Goal: Find specific page/section: Find specific page/section

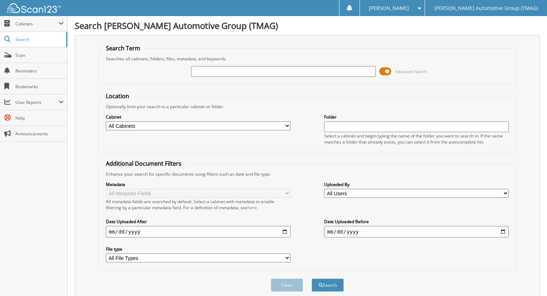
click at [229, 71] on input "text" at bounding box center [283, 71] width 184 height 11
type input "227255BCV"
click at [311, 279] on button "Search" at bounding box center [327, 285] width 32 height 13
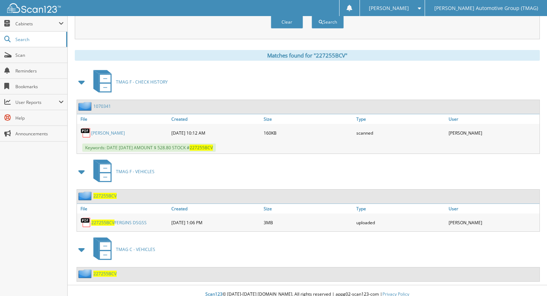
scroll to position [271, 0]
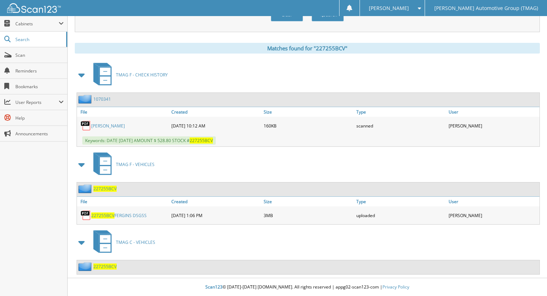
click at [109, 188] on span "227255BCV" at bounding box center [104, 189] width 23 height 6
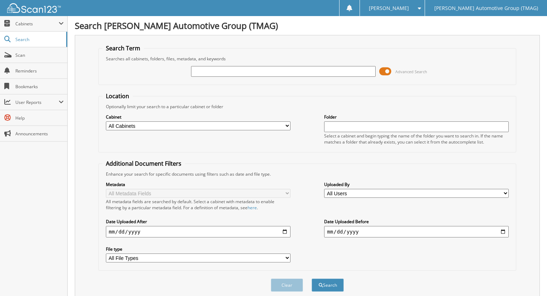
click at [463, 57] on div "Searches all cabinets, folders, files, metadata, and keywords" at bounding box center [307, 59] width 410 height 6
click at [225, 70] on input "text" at bounding box center [283, 71] width 184 height 11
type input "289808"
click at [311, 279] on button "Search" at bounding box center [327, 285] width 32 height 13
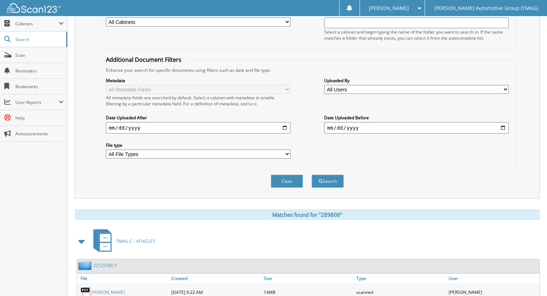
scroll to position [143, 0]
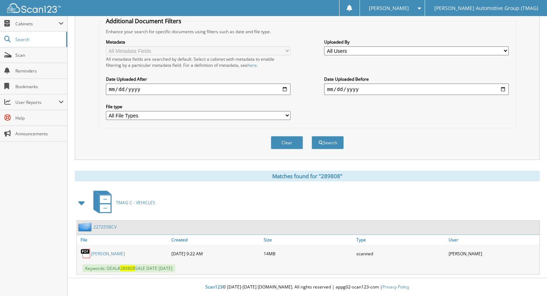
click at [113, 253] on link "FERGINS, SHERRY" at bounding box center [108, 254] width 34 height 6
